Goal: Task Accomplishment & Management: Manage account settings

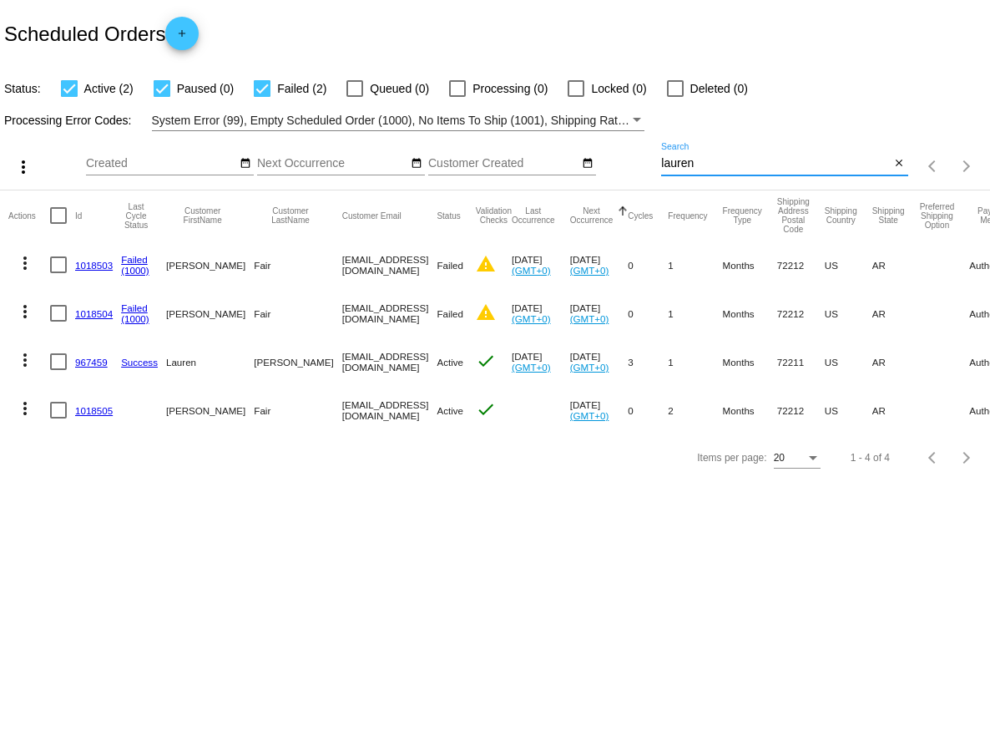
click at [707, 163] on input "lauren" at bounding box center [775, 163] width 229 height 13
type input "l"
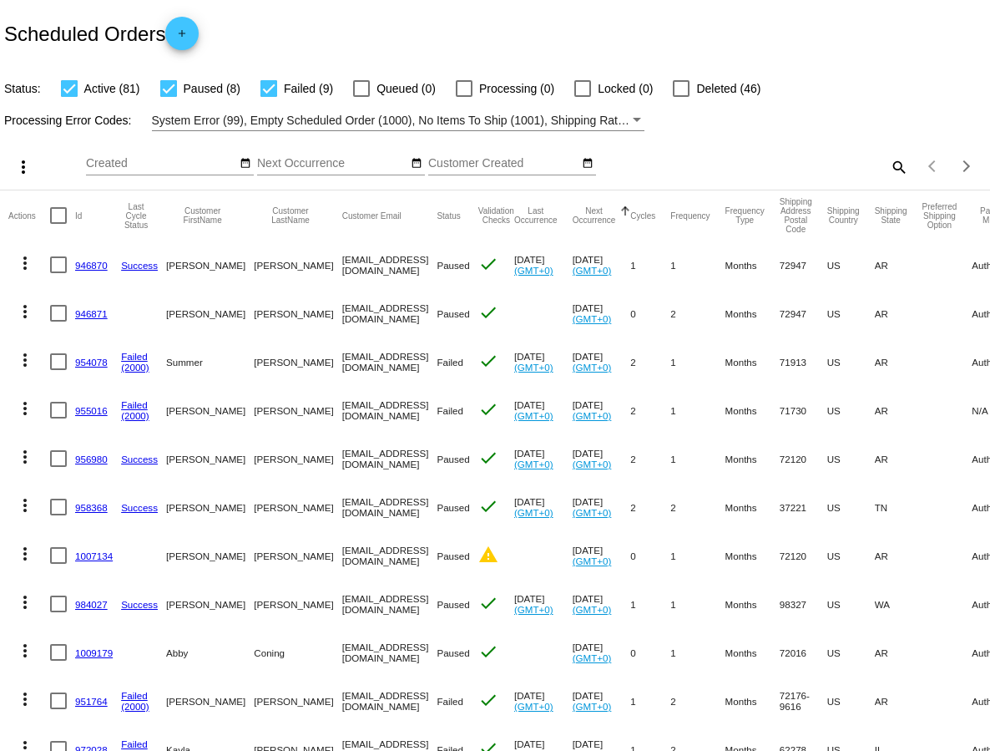
click at [895, 165] on mat-icon "search" at bounding box center [899, 167] width 20 height 26
click at [847, 166] on input "Search" at bounding box center [784, 163] width 246 height 13
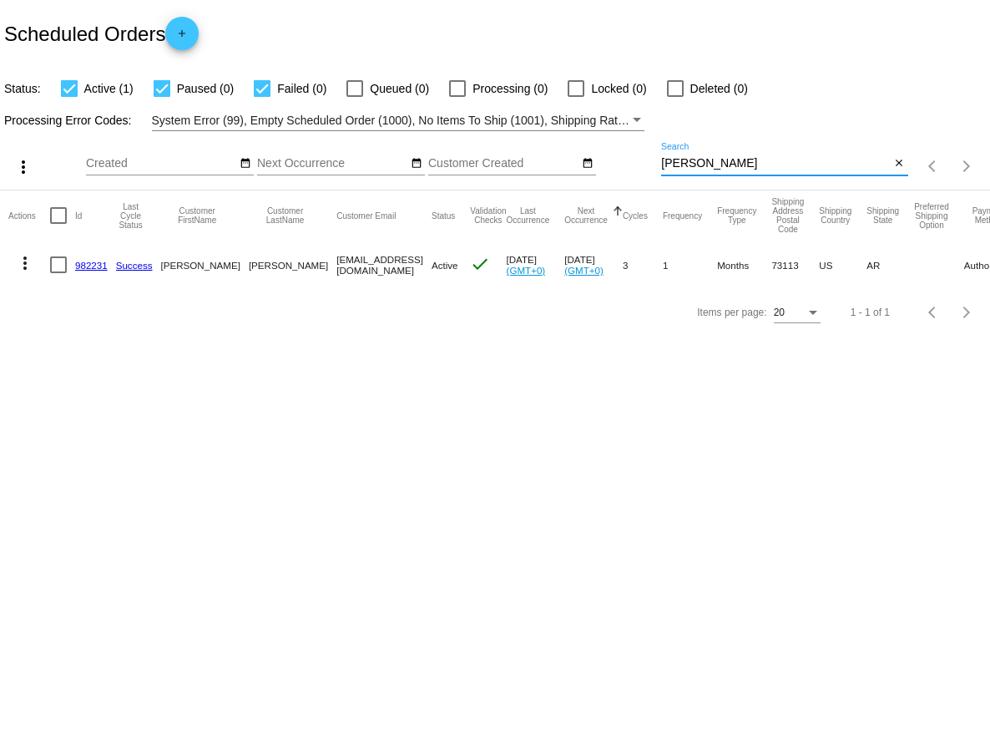
type input "[PERSON_NAME]"
click at [26, 264] on mat-icon "more_vert" at bounding box center [25, 263] width 20 height 20
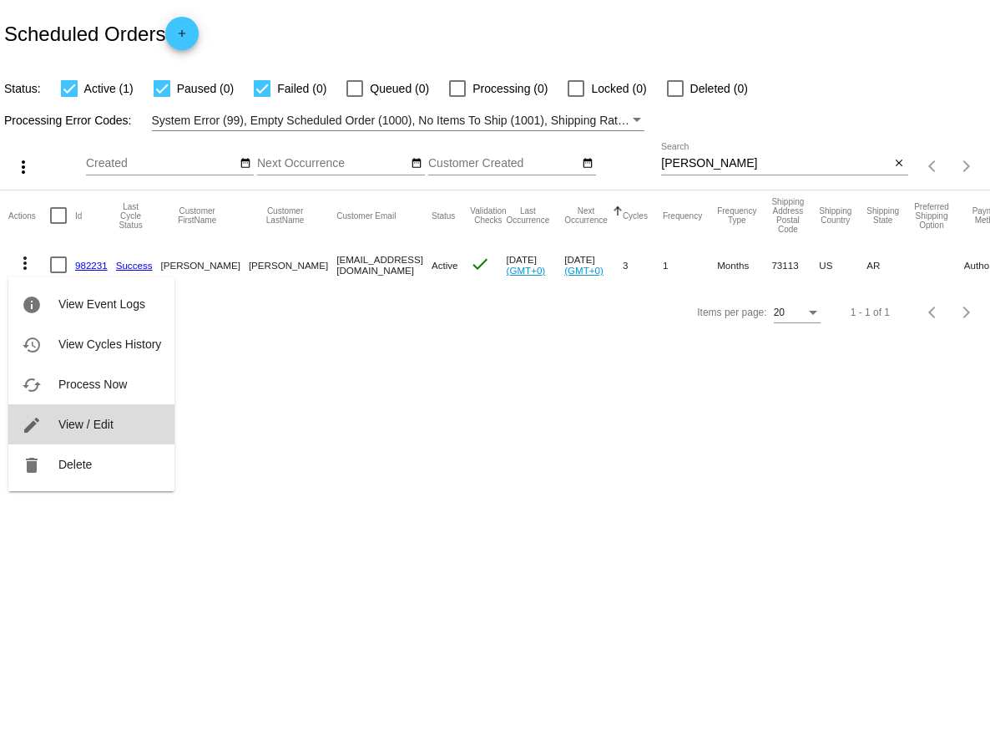
click at [75, 426] on span "View / Edit" at bounding box center [85, 424] width 55 height 13
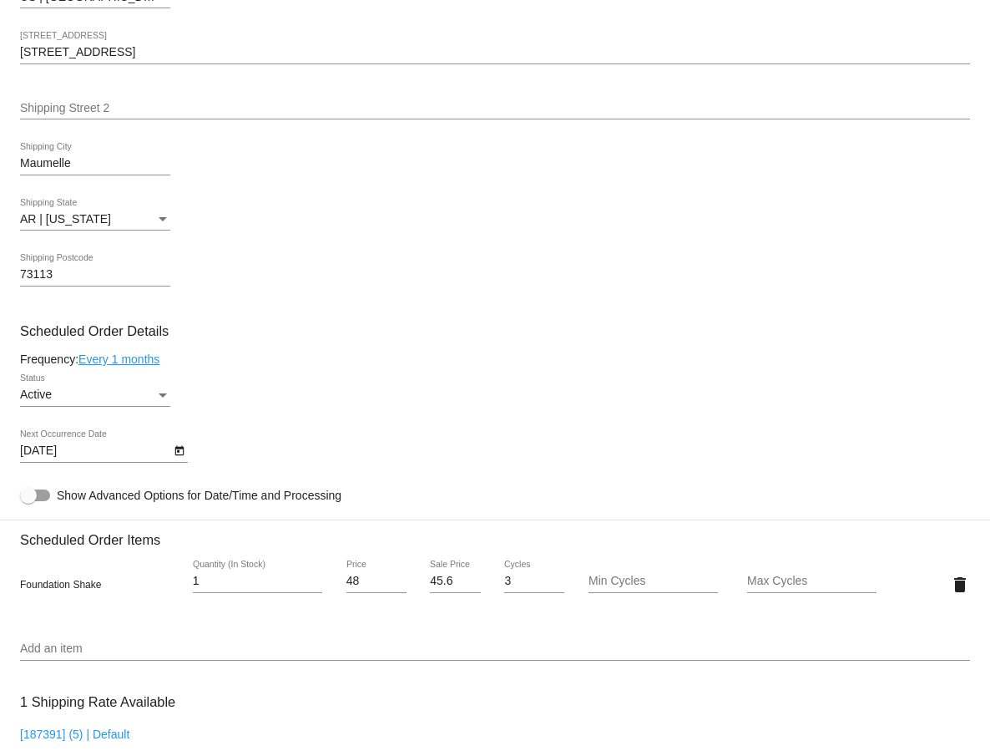
scroll to position [778, 0]
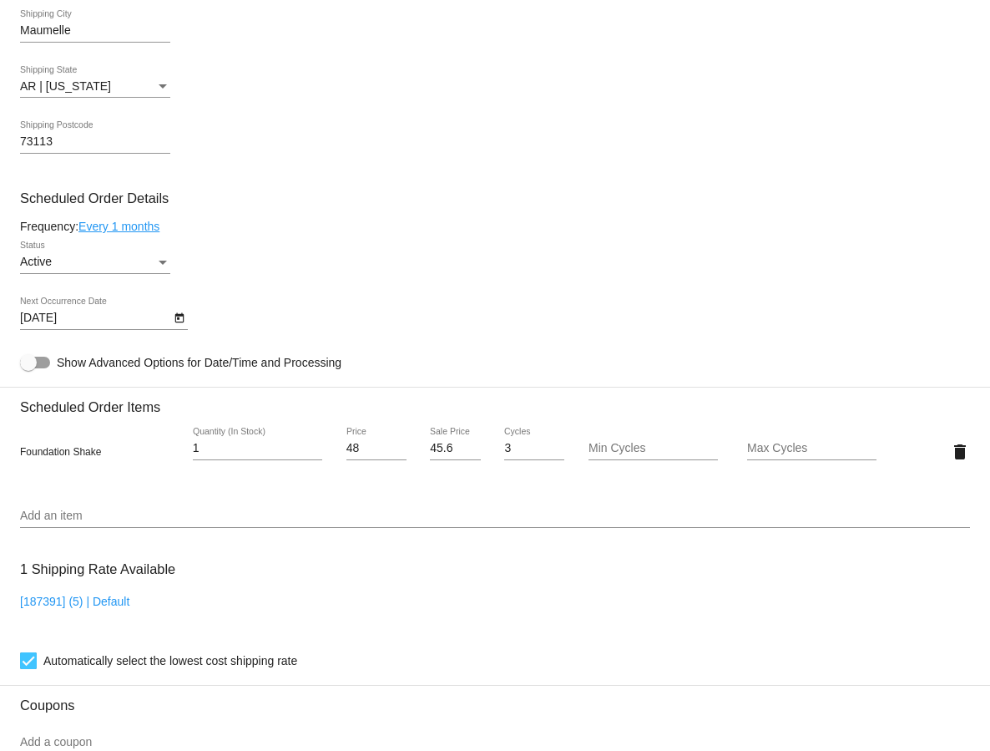
click at [163, 265] on div "Status" at bounding box center [163, 263] width 8 height 4
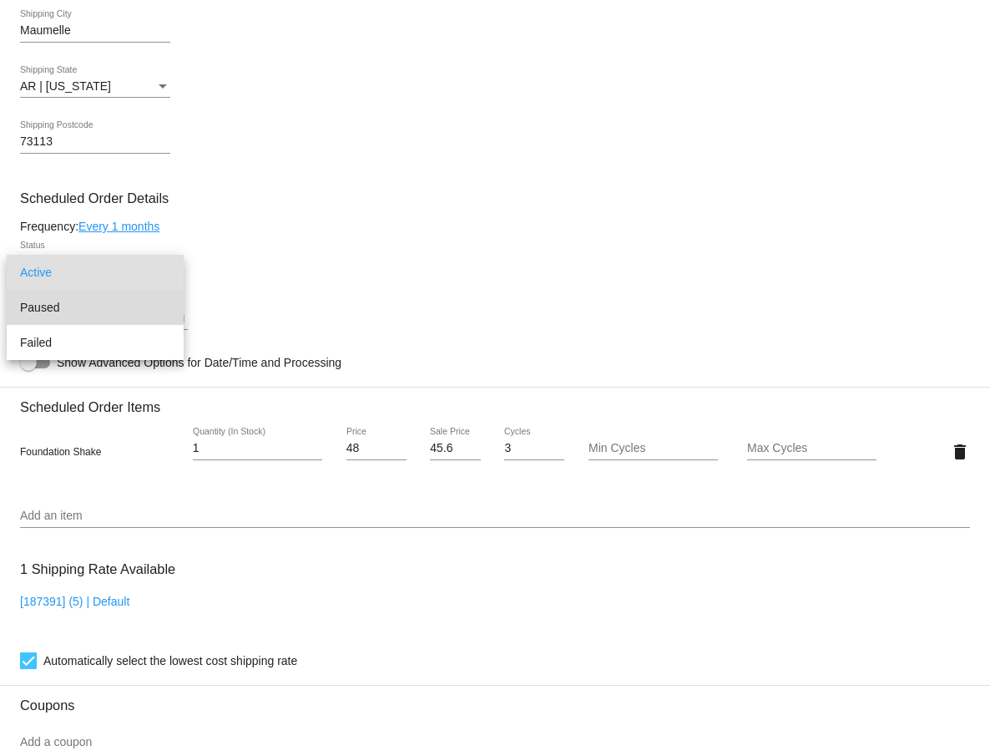
click at [79, 308] on span "Paused" at bounding box center [95, 307] width 150 height 35
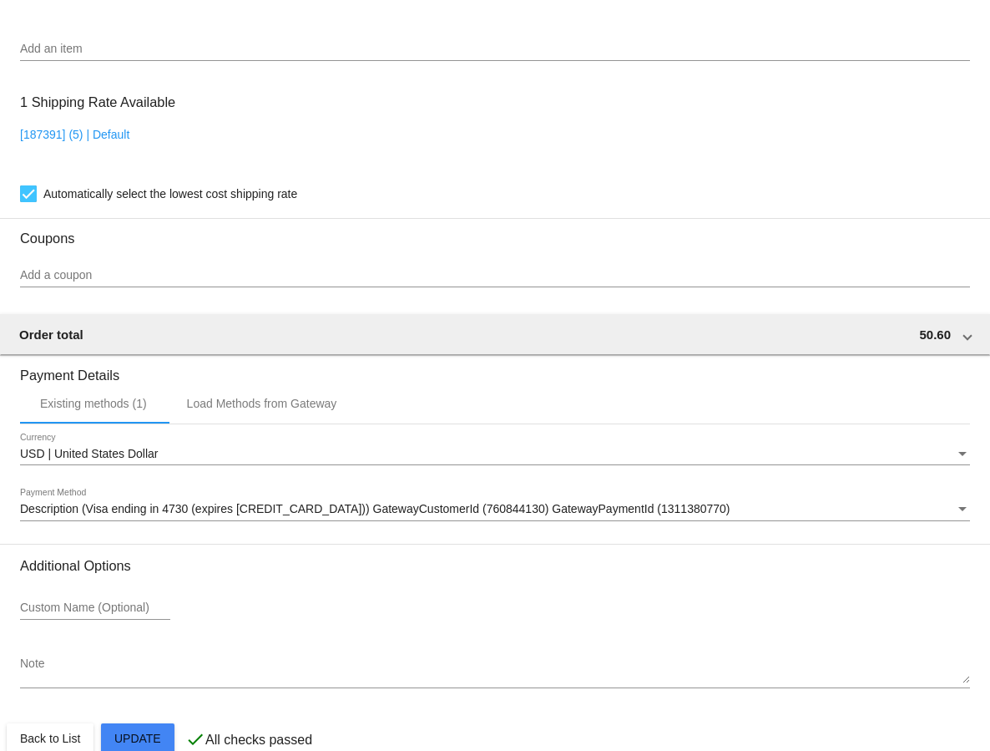
scroll to position [1288, 0]
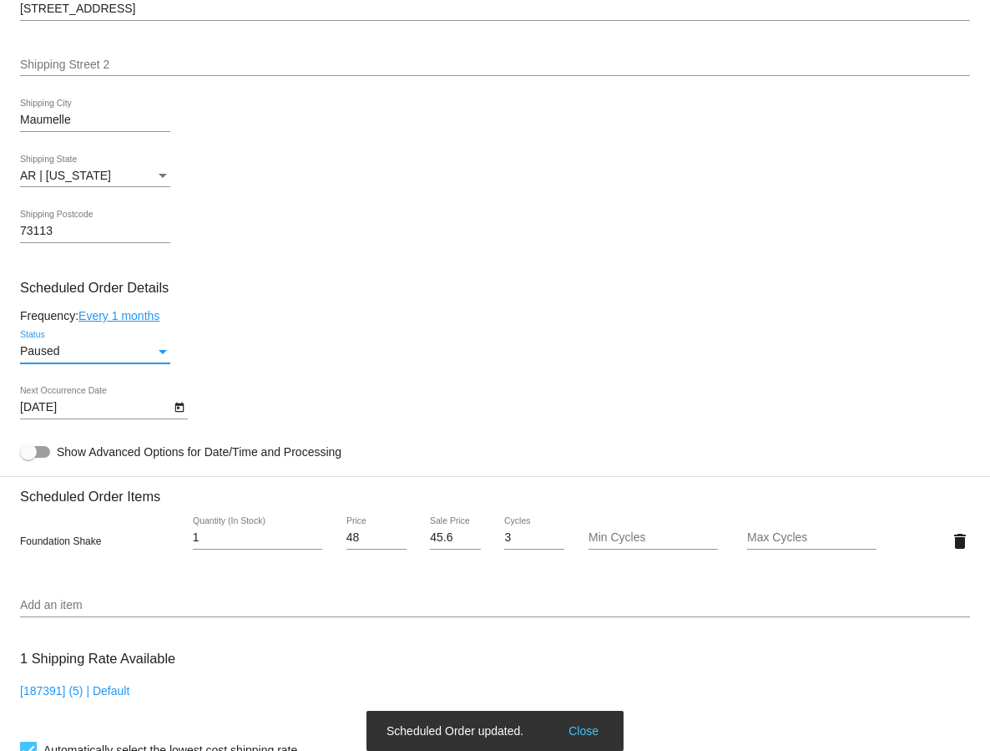
scroll to position [686, 0]
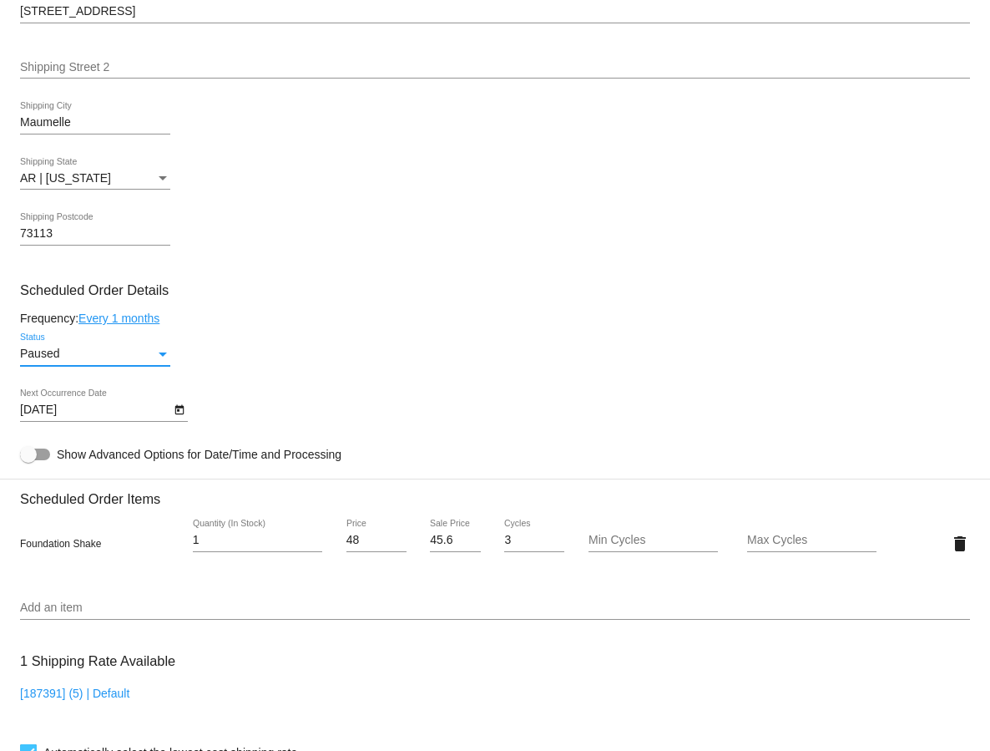
click at [178, 415] on icon "Open calendar" at bounding box center [179, 410] width 9 height 10
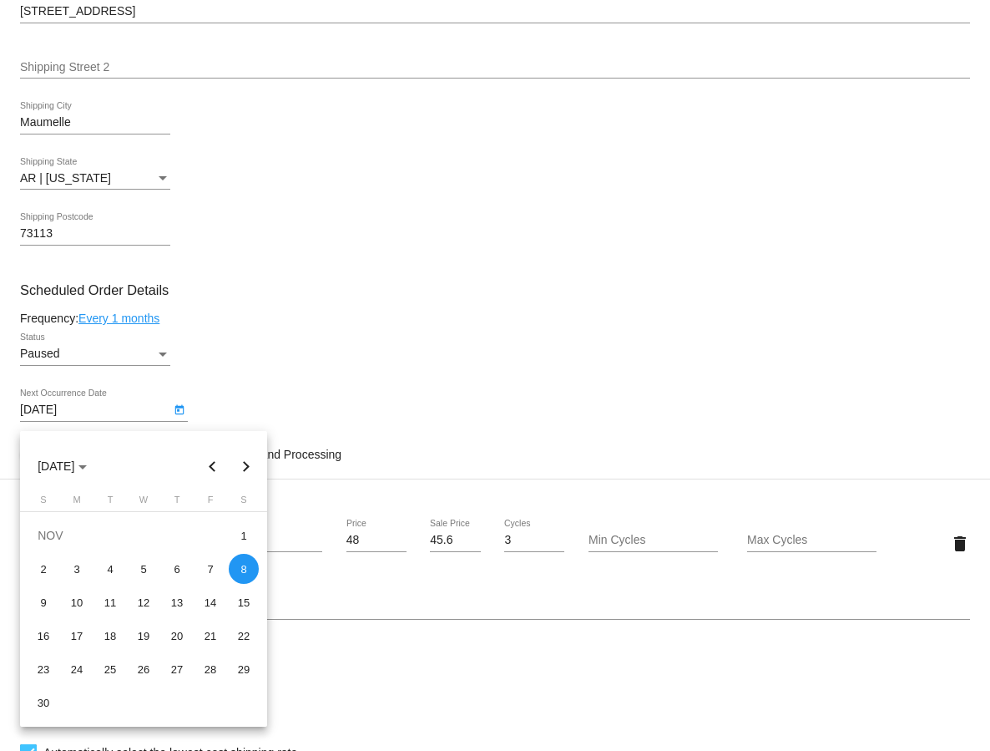
click at [233, 347] on div at bounding box center [495, 375] width 990 height 751
